Goal: Information Seeking & Learning: Check status

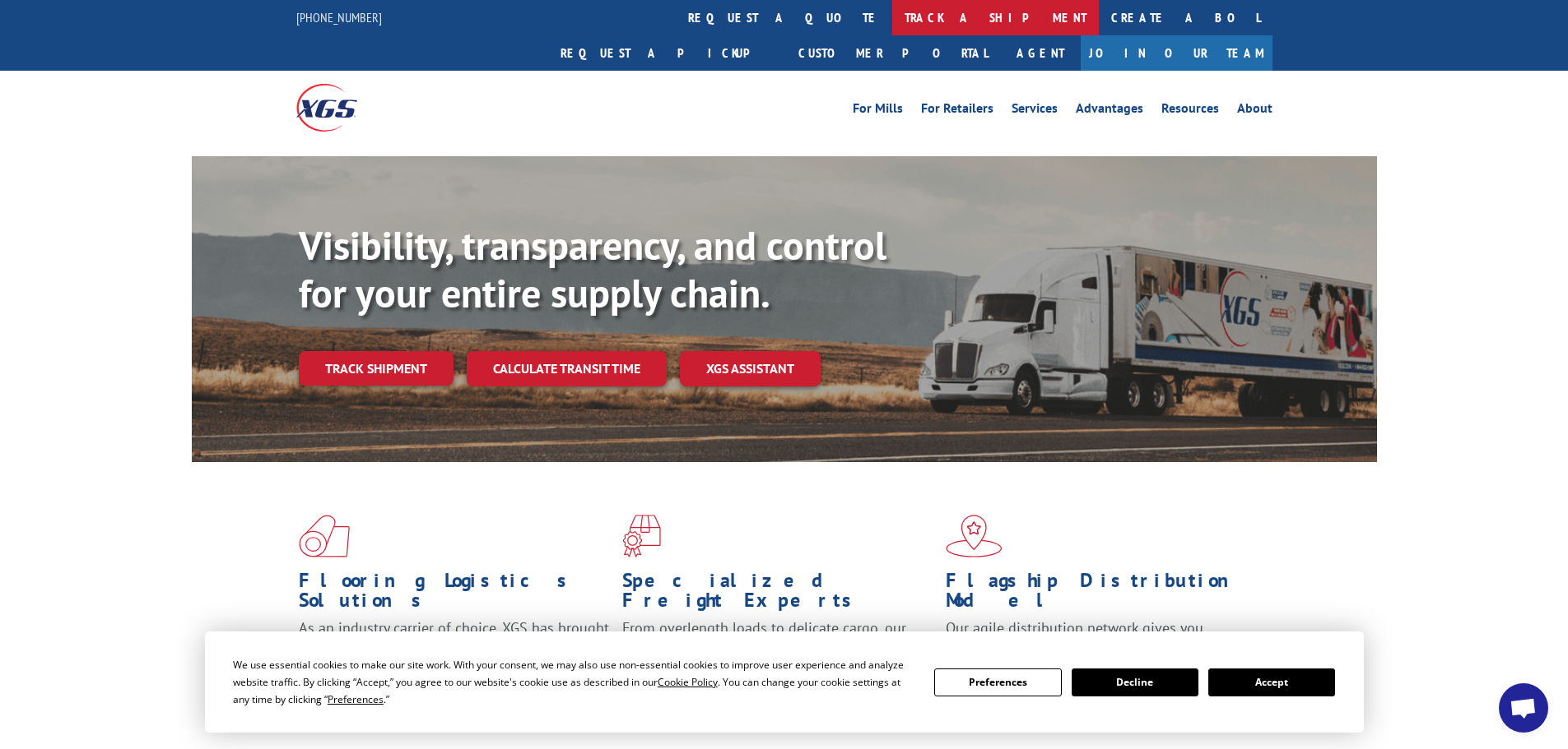
click at [892, 21] on link "track a shipment" at bounding box center [995, 17] width 207 height 36
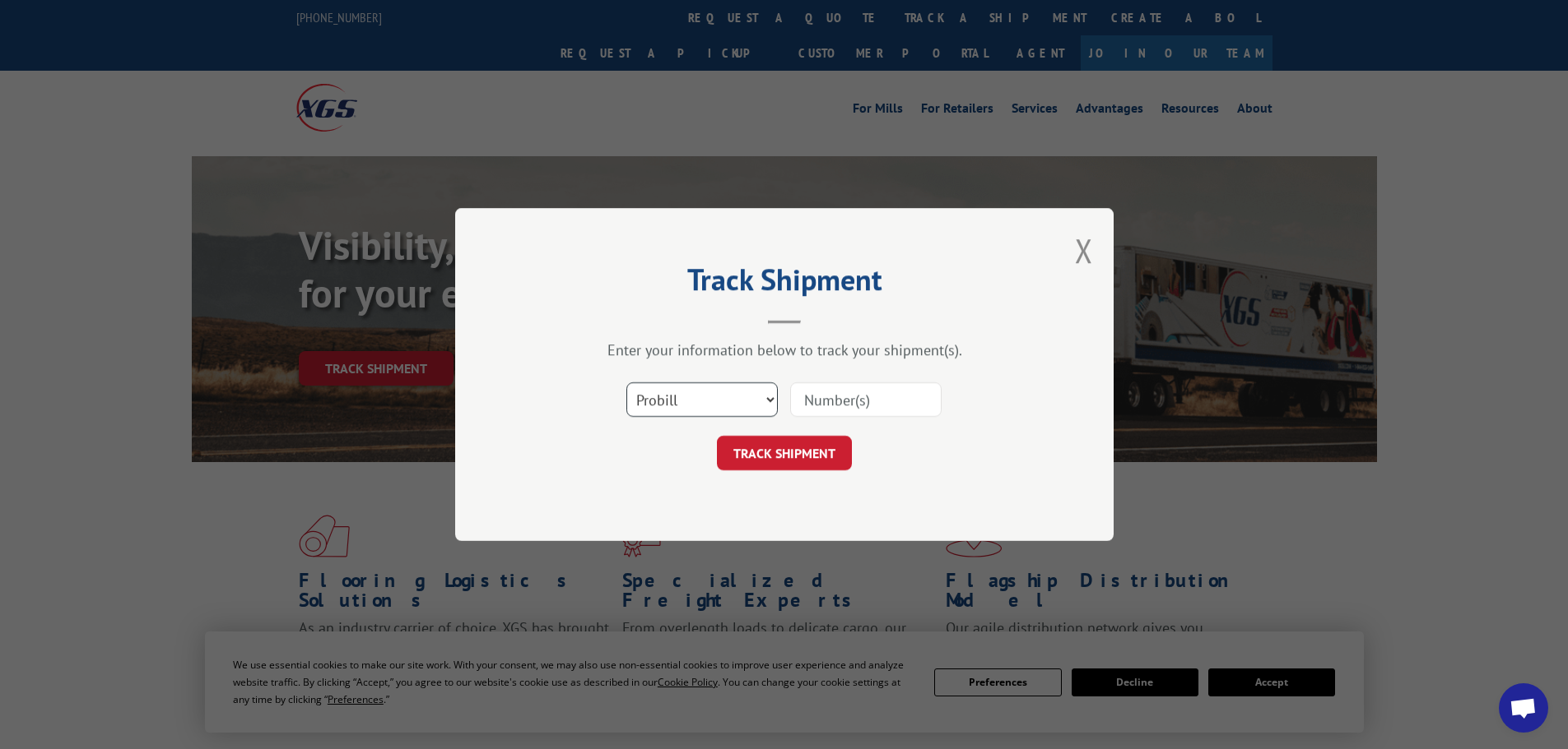
click at [743, 417] on select "Select category... Probill BOL PO" at bounding box center [702, 400] width 152 height 35
select select "bol"
click at [627, 382] on select "Select category... Probill BOL PO" at bounding box center [702, 400] width 152 height 35
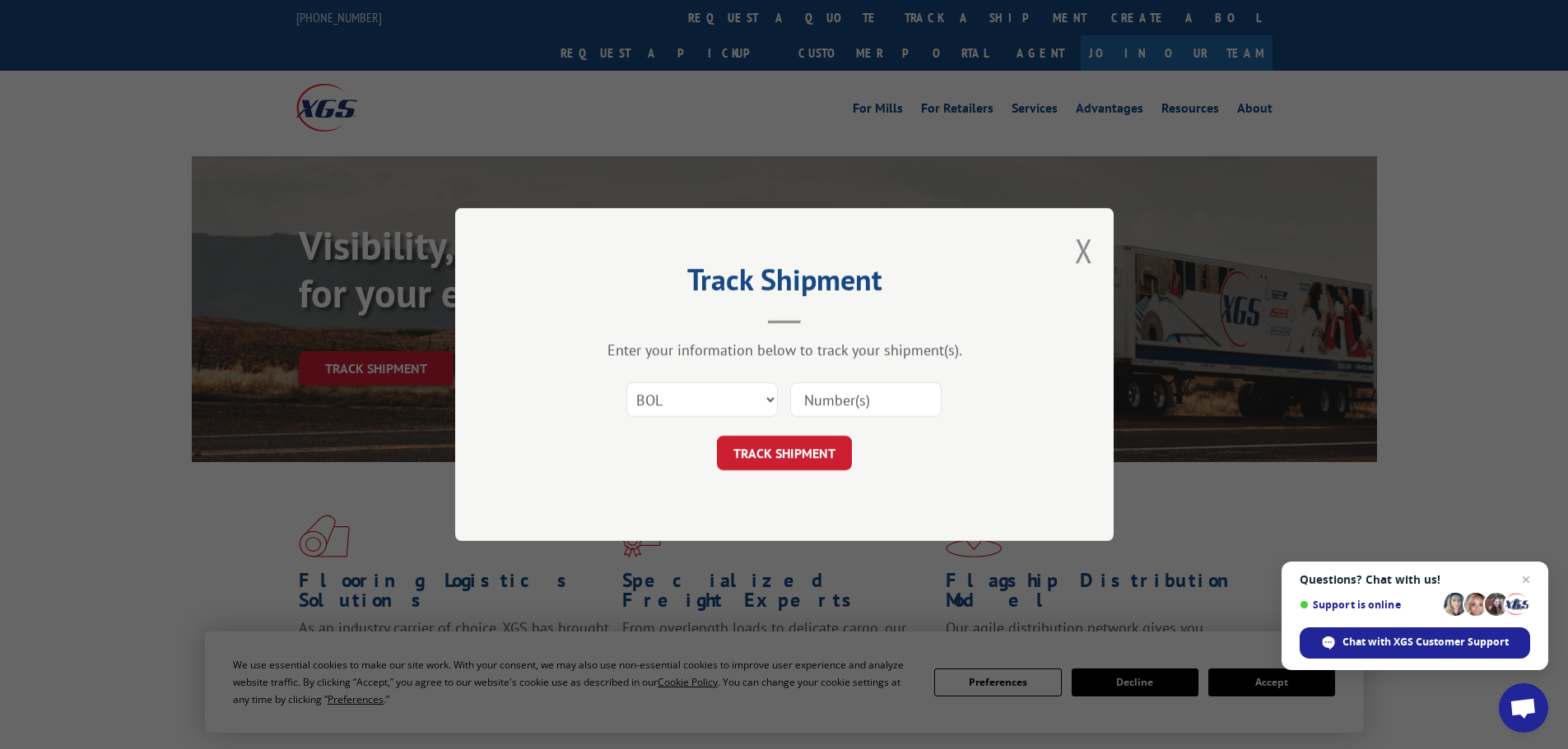
paste input "7060302"
type input "7060302"
click at [792, 453] on button "TRACK SHIPMENT" at bounding box center [784, 454] width 135 height 35
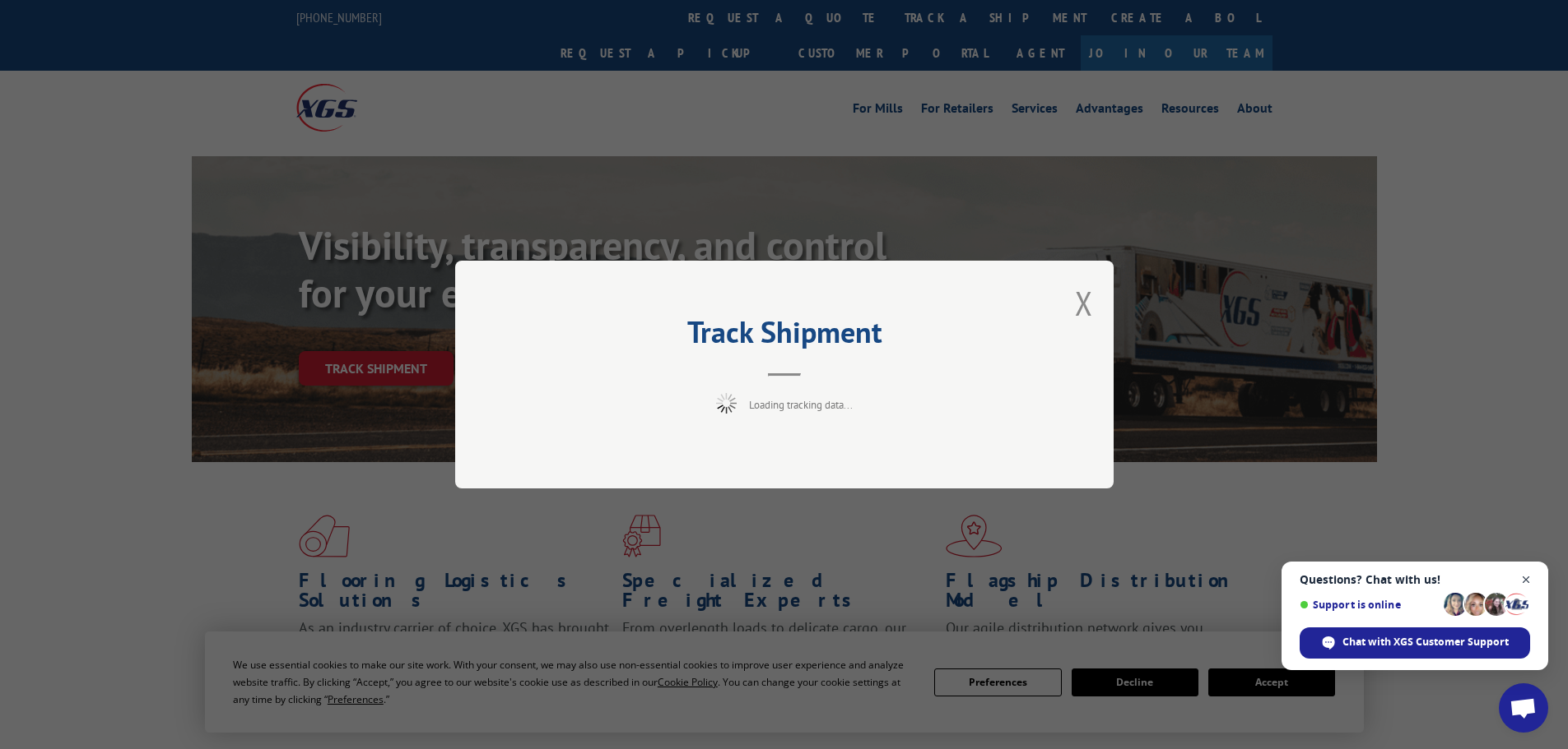
click at [1527, 577] on span "Close chat" at bounding box center [1526, 580] width 20 height 20
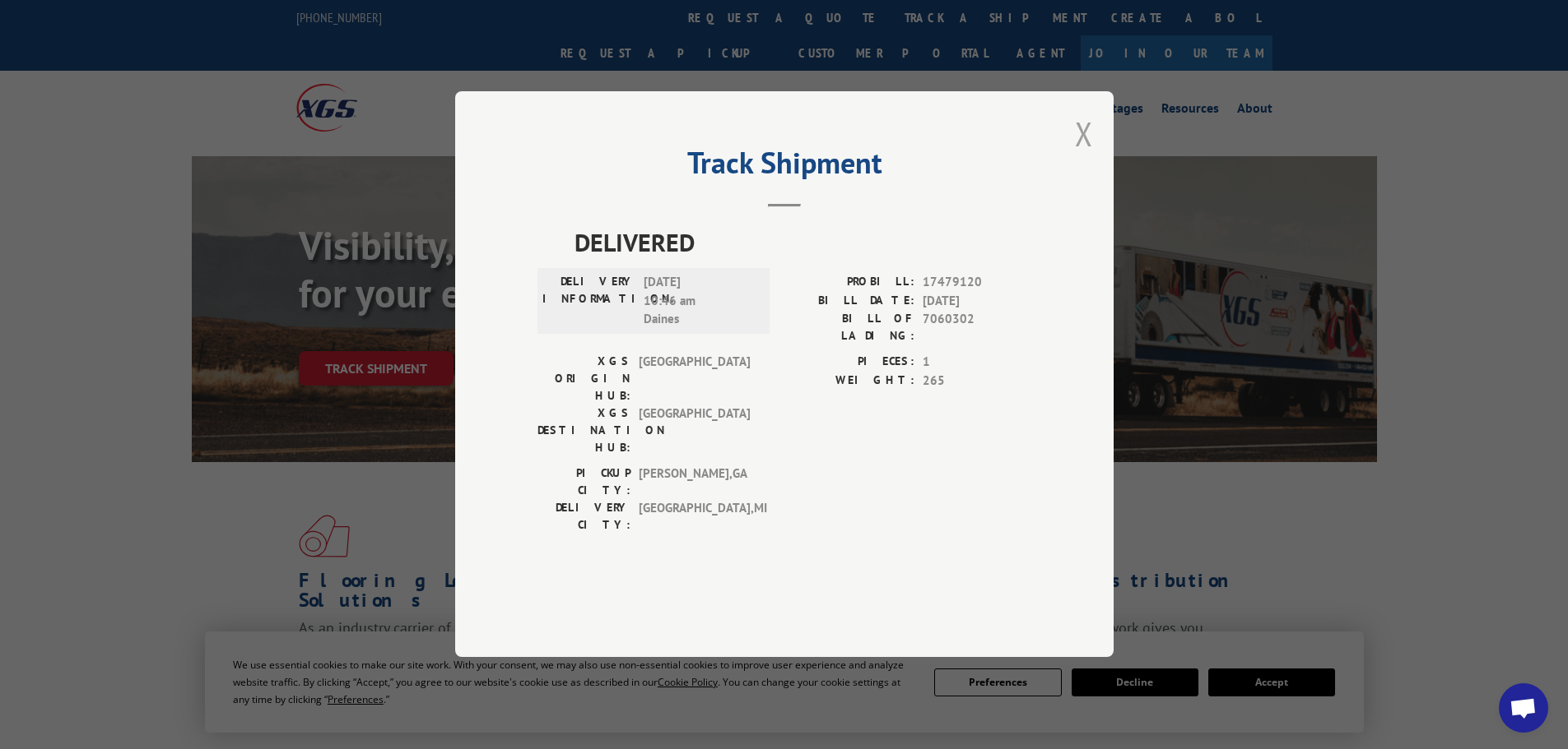
click at [1081, 155] on button "Close modal" at bounding box center [1083, 133] width 18 height 43
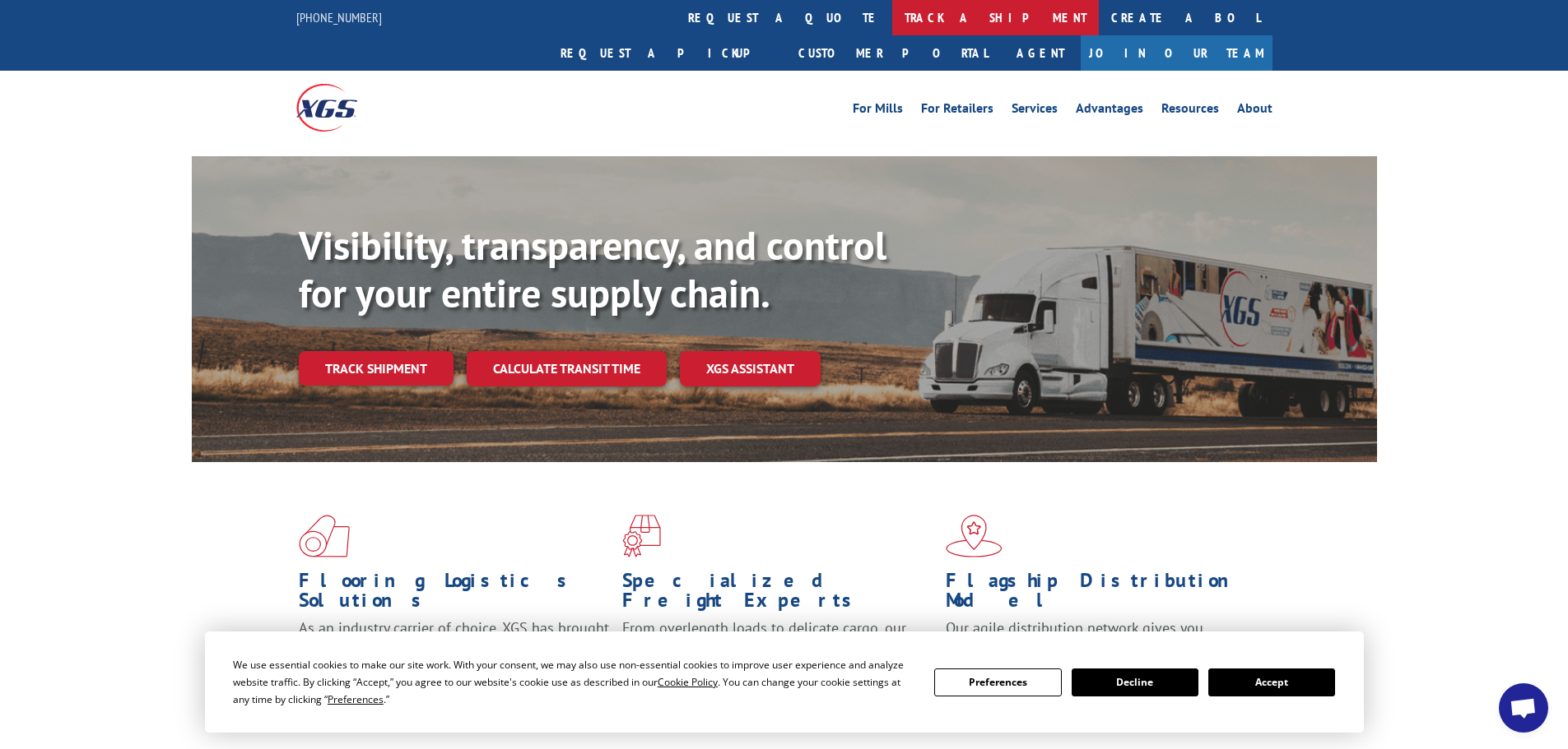
click at [892, 12] on link "track a shipment" at bounding box center [995, 17] width 207 height 36
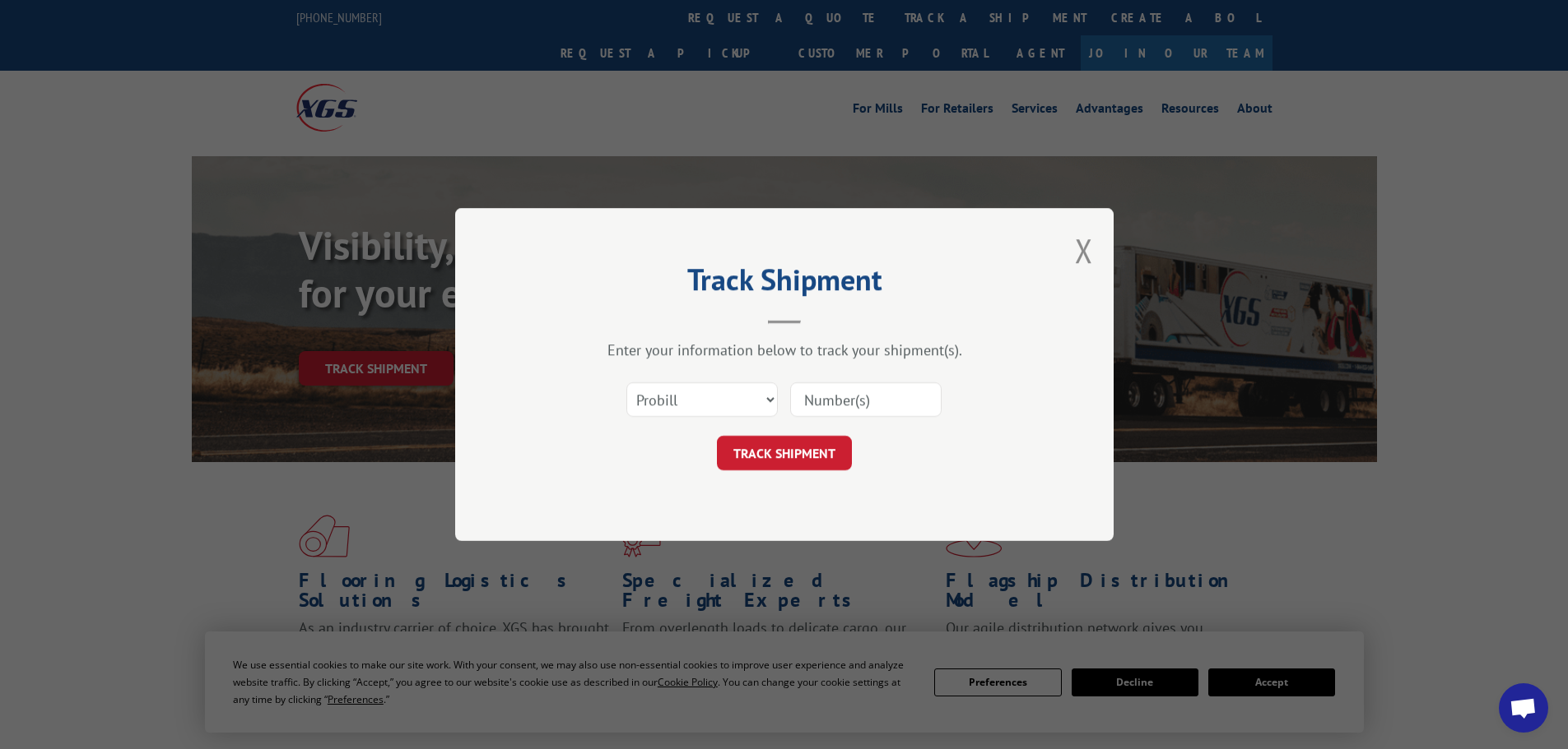
paste input "5544229"
type input "5544229"
click at [775, 451] on button "TRACK SHIPMENT" at bounding box center [784, 454] width 135 height 35
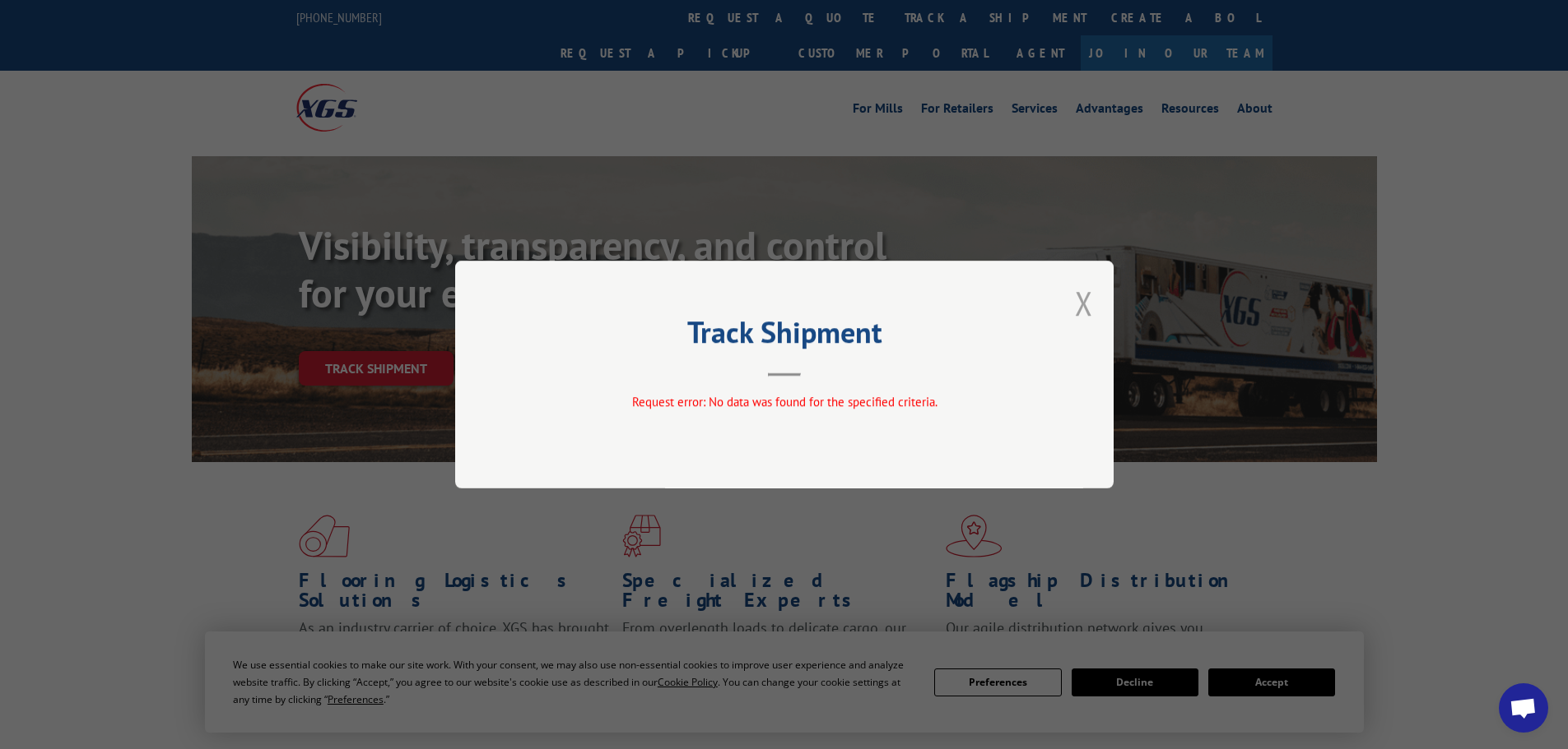
click at [1080, 308] on button "Close modal" at bounding box center [1083, 302] width 18 height 43
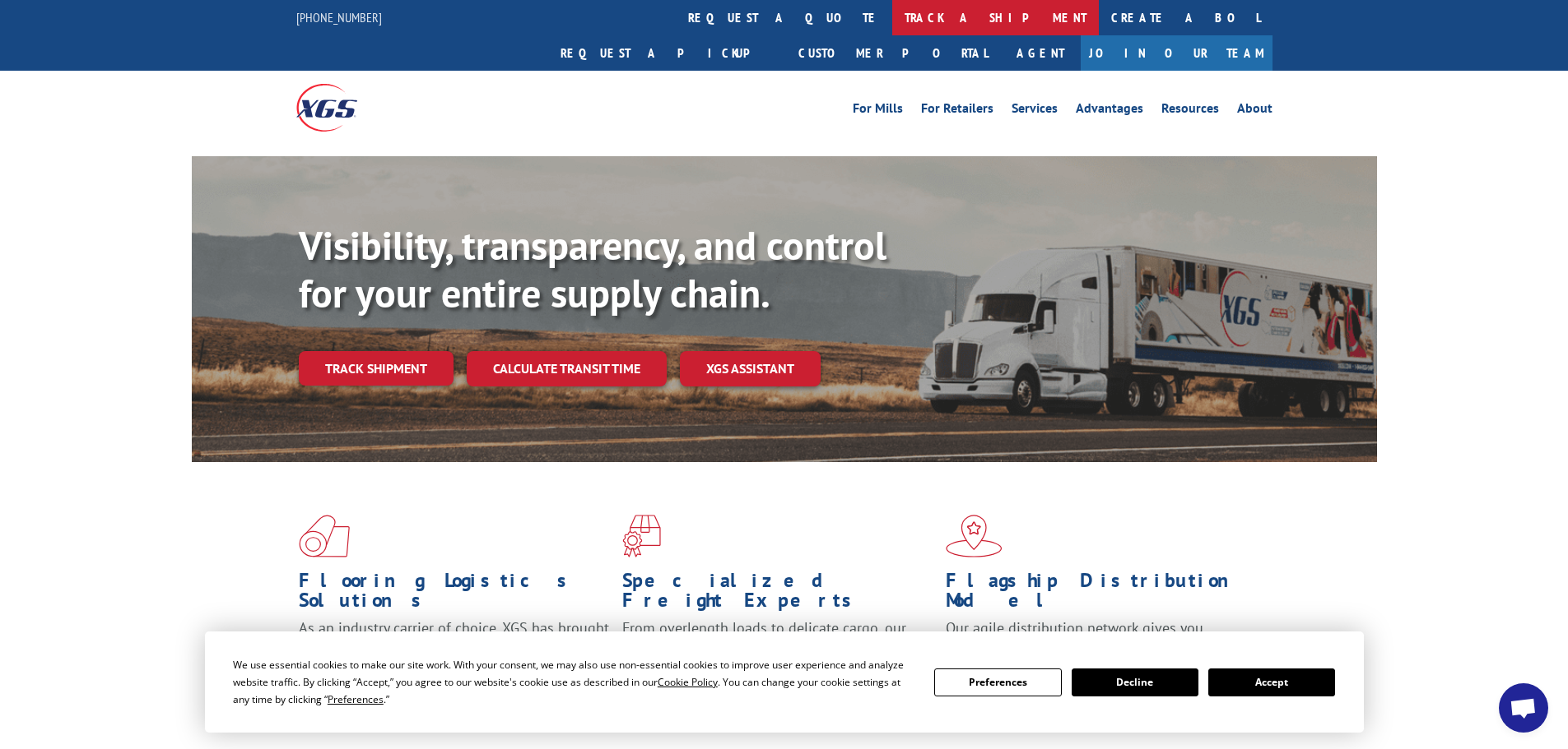
click at [892, 26] on link "track a shipment" at bounding box center [995, 17] width 207 height 36
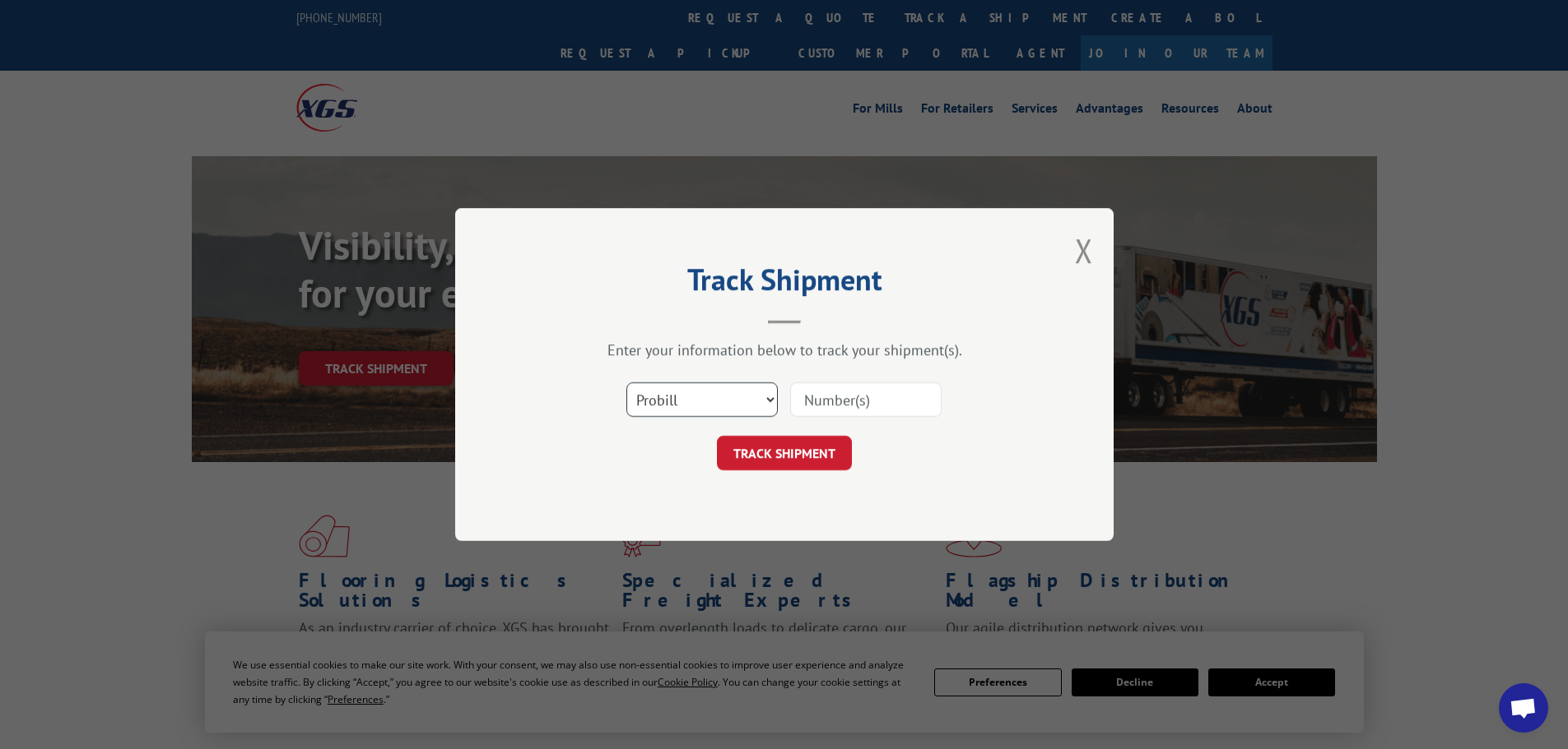
click at [770, 405] on select "Select category... Probill BOL PO" at bounding box center [702, 400] width 152 height 35
select select "bol"
click at [627, 382] on select "Select category... Probill BOL PO" at bounding box center [702, 400] width 152 height 35
paste input "5544229"
type input "5544229"
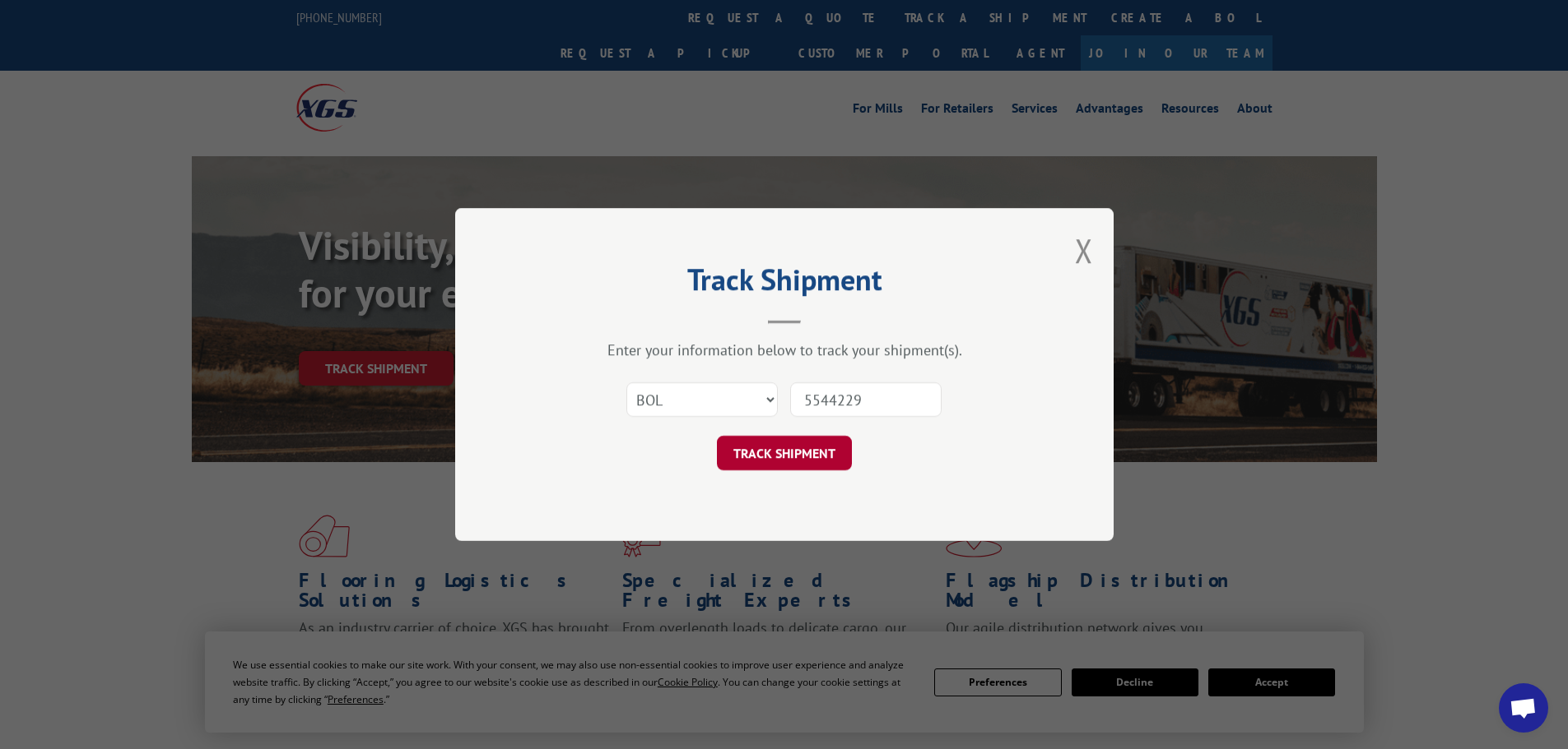
click at [767, 445] on button "TRACK SHIPMENT" at bounding box center [784, 454] width 135 height 35
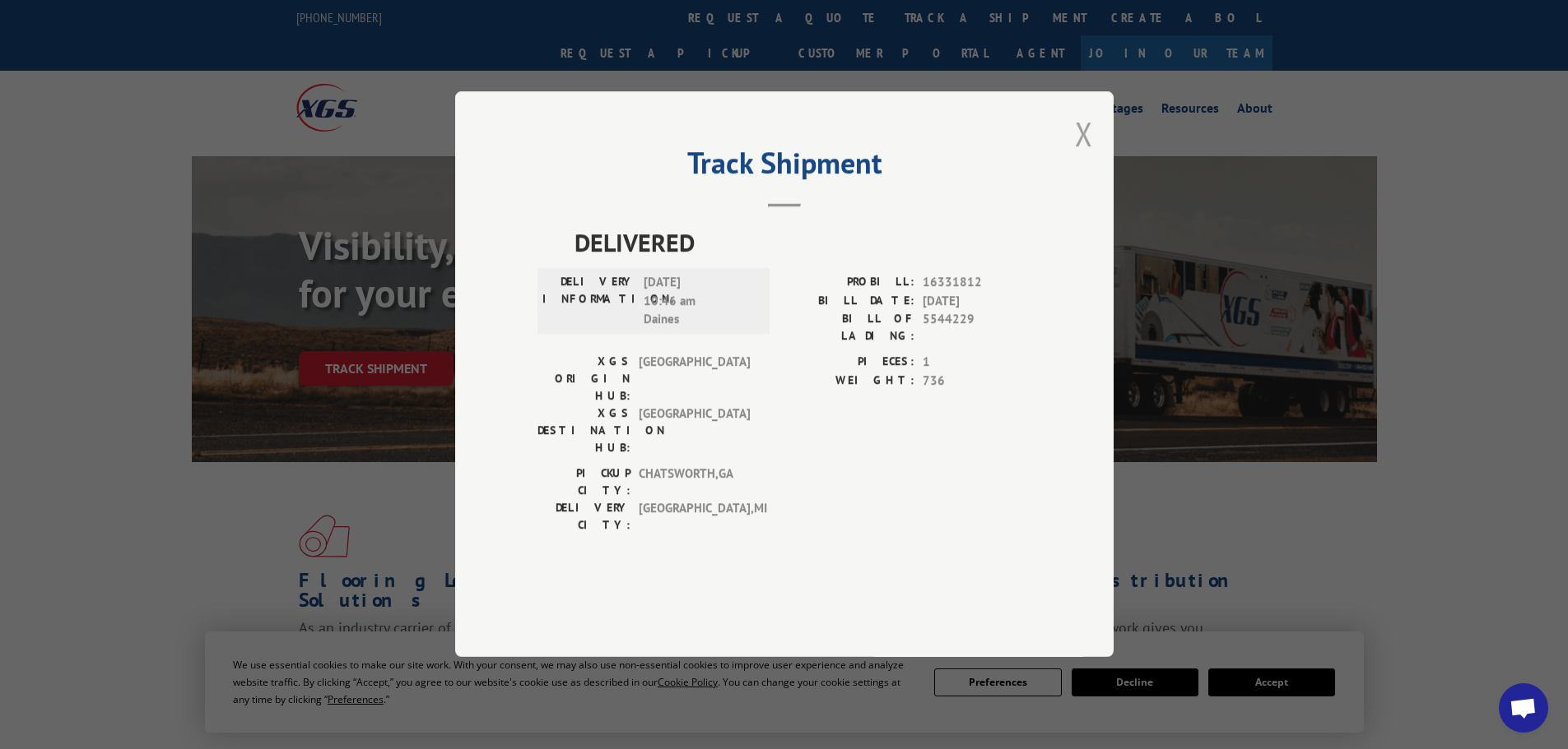
click at [1087, 155] on button "Close modal" at bounding box center [1083, 133] width 18 height 43
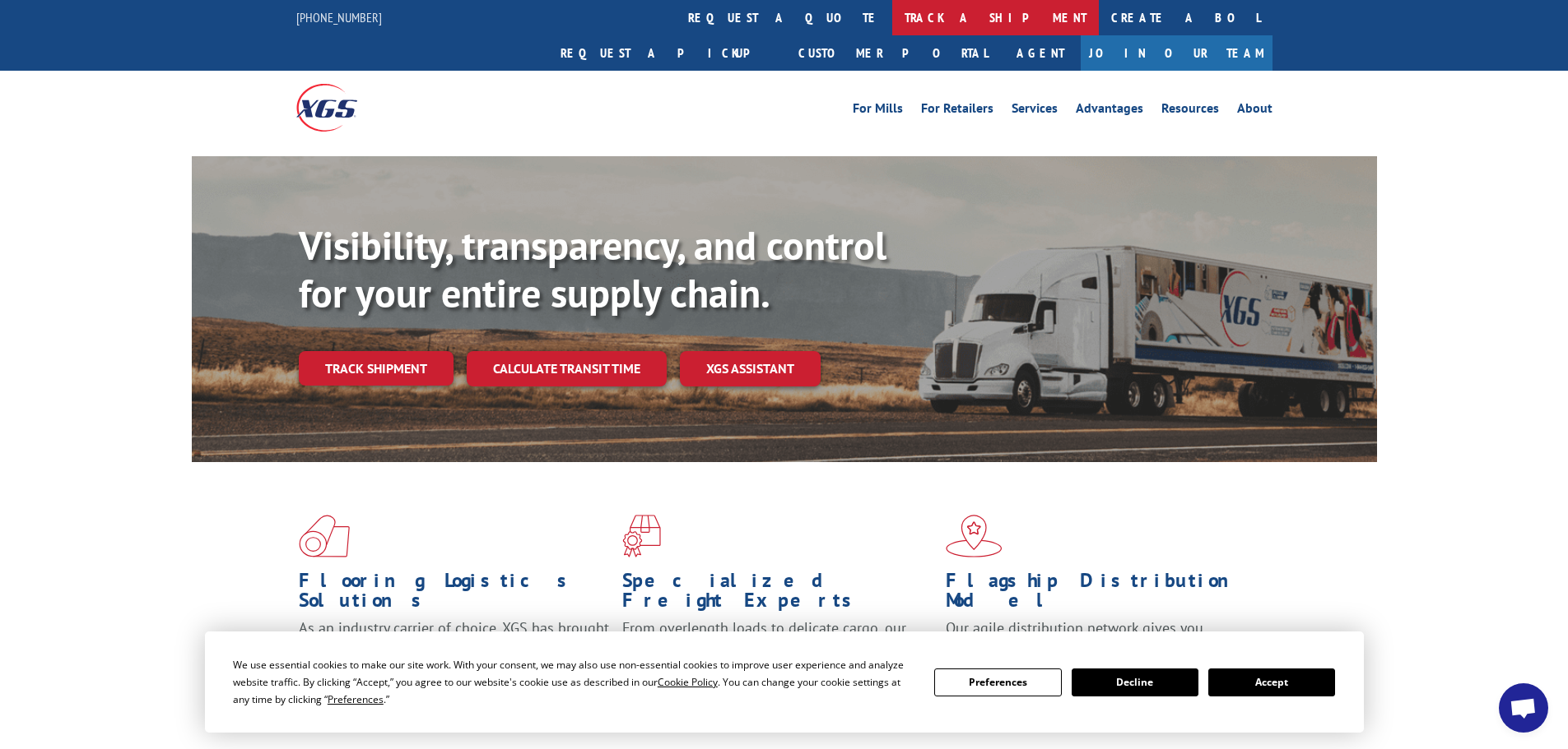
click at [892, 14] on link "track a shipment" at bounding box center [995, 17] width 207 height 36
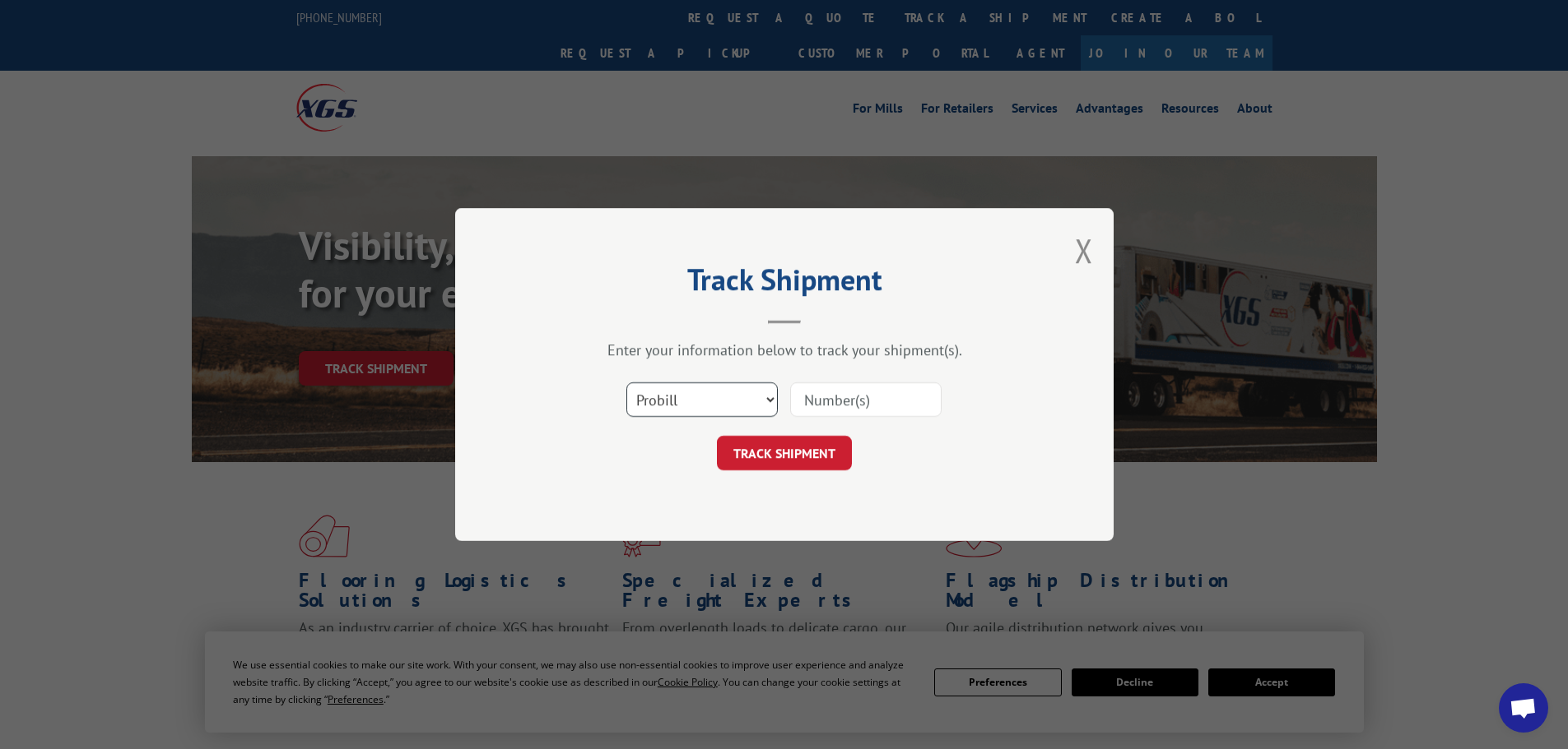
click at [675, 400] on select "Select category... Probill BOL PO" at bounding box center [702, 400] width 152 height 35
select select "bol"
click at [627, 382] on select "Select category... Probill BOL PO" at bounding box center [702, 400] width 152 height 35
paste input "7065659"
type input "7065659"
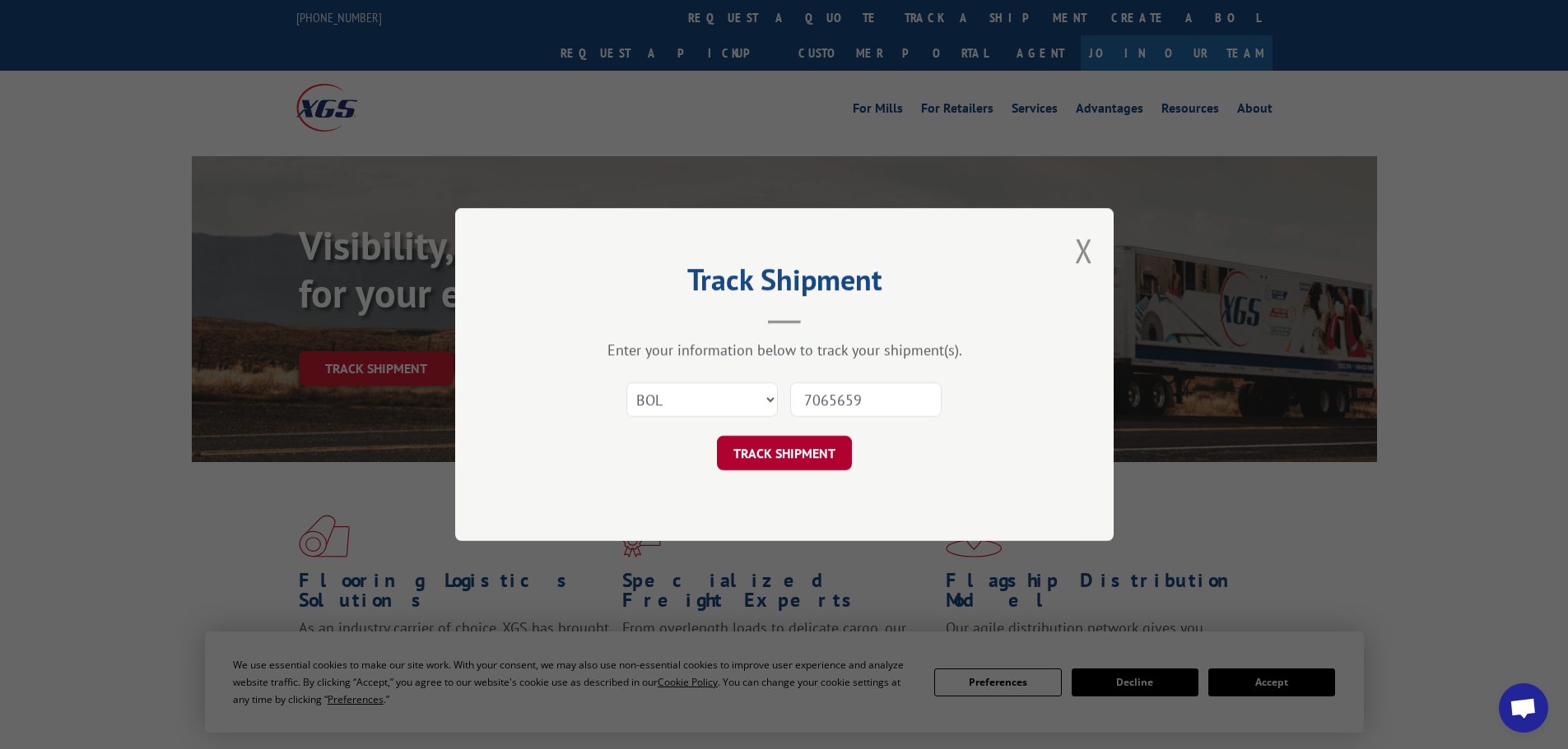
click at [795, 458] on button "TRACK SHIPMENT" at bounding box center [784, 454] width 135 height 35
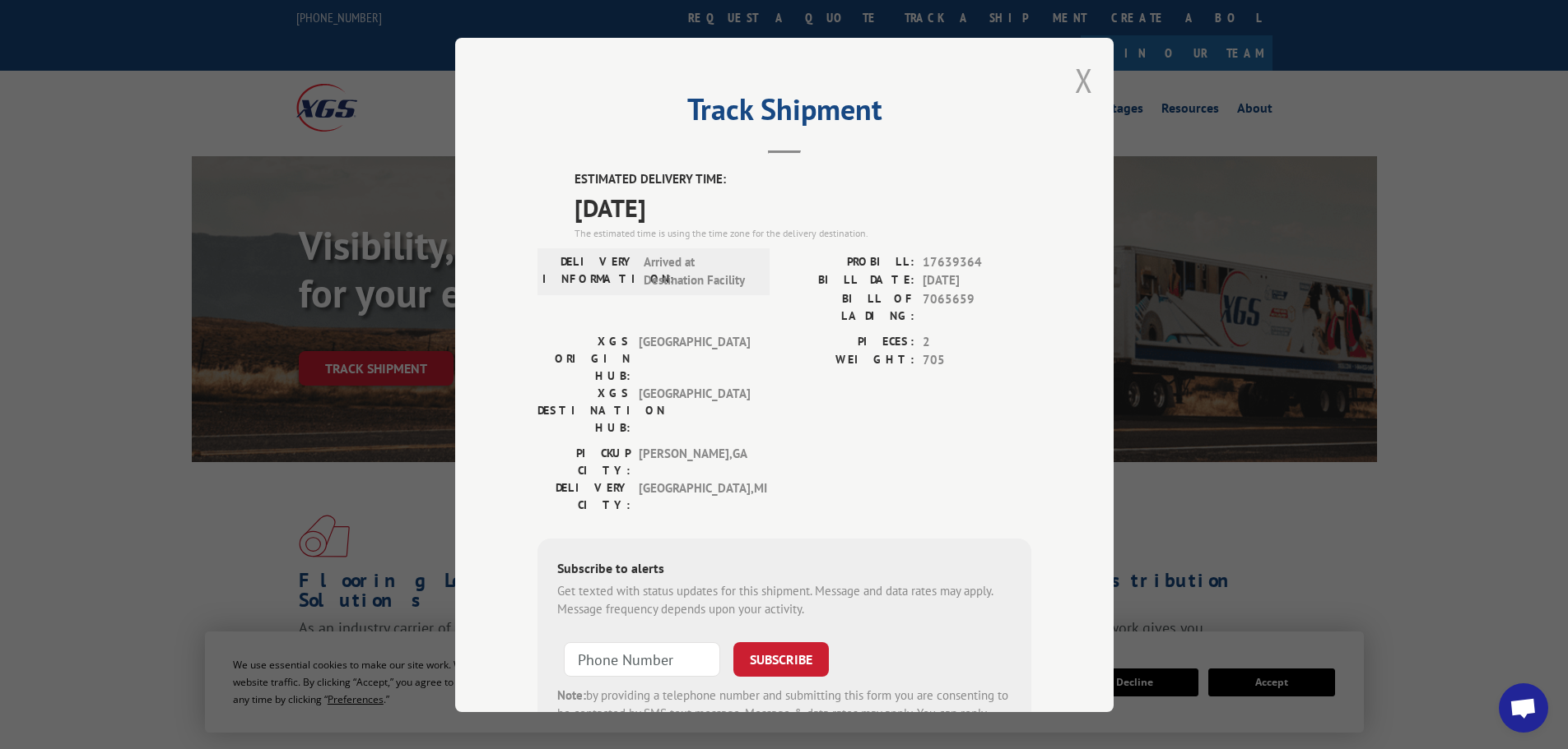
click at [1081, 75] on button "Close modal" at bounding box center [1083, 80] width 18 height 43
